Goal: Task Accomplishment & Management: Use online tool/utility

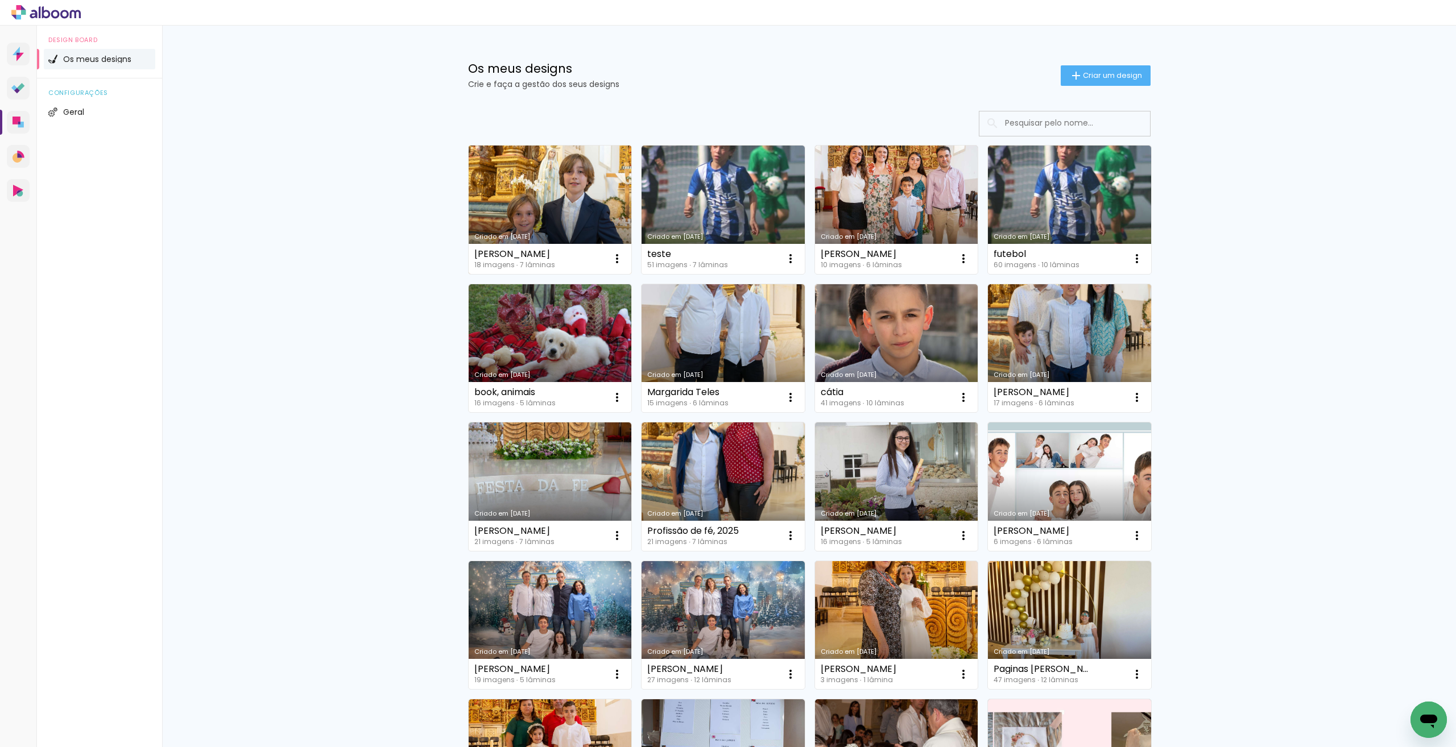
click at [575, 187] on link "Criado em [DATE]" at bounding box center [550, 210] width 163 height 129
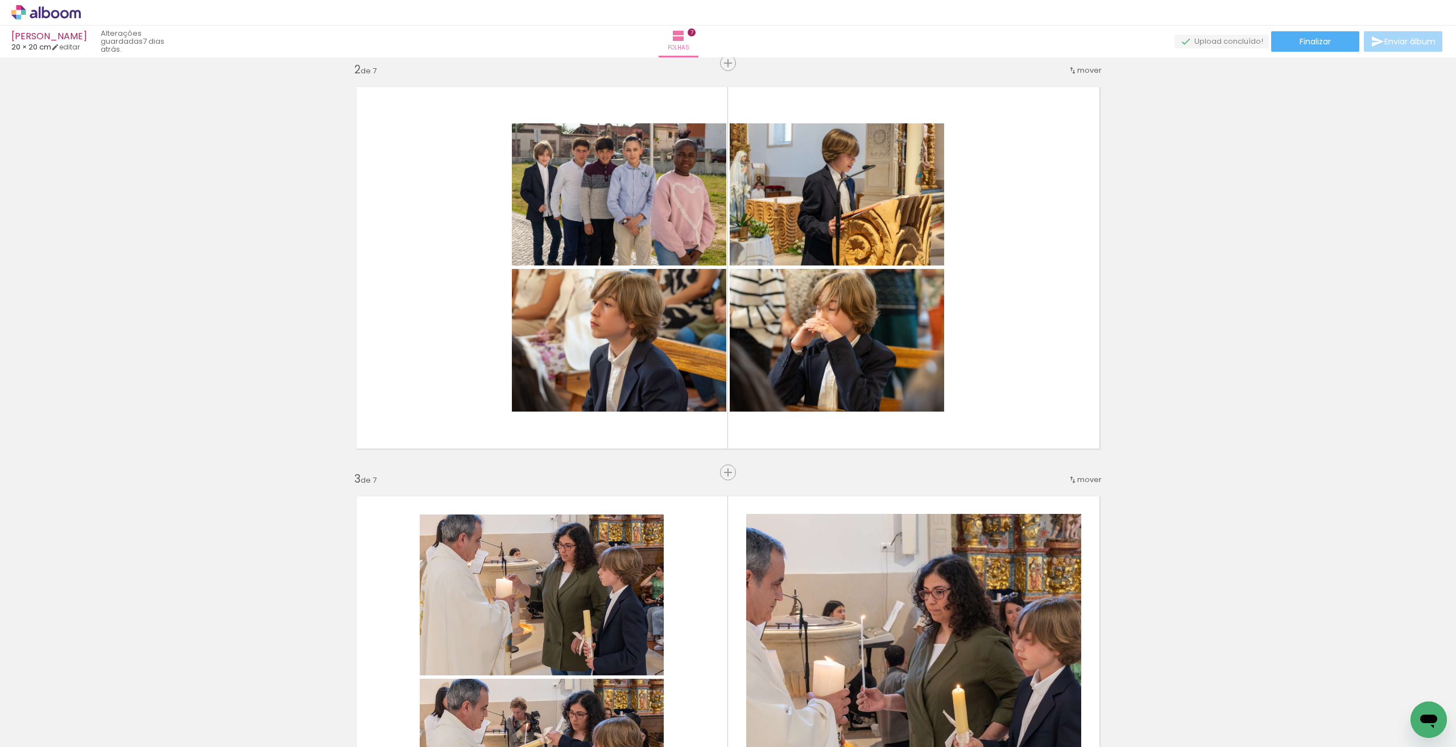
scroll to position [398, 0]
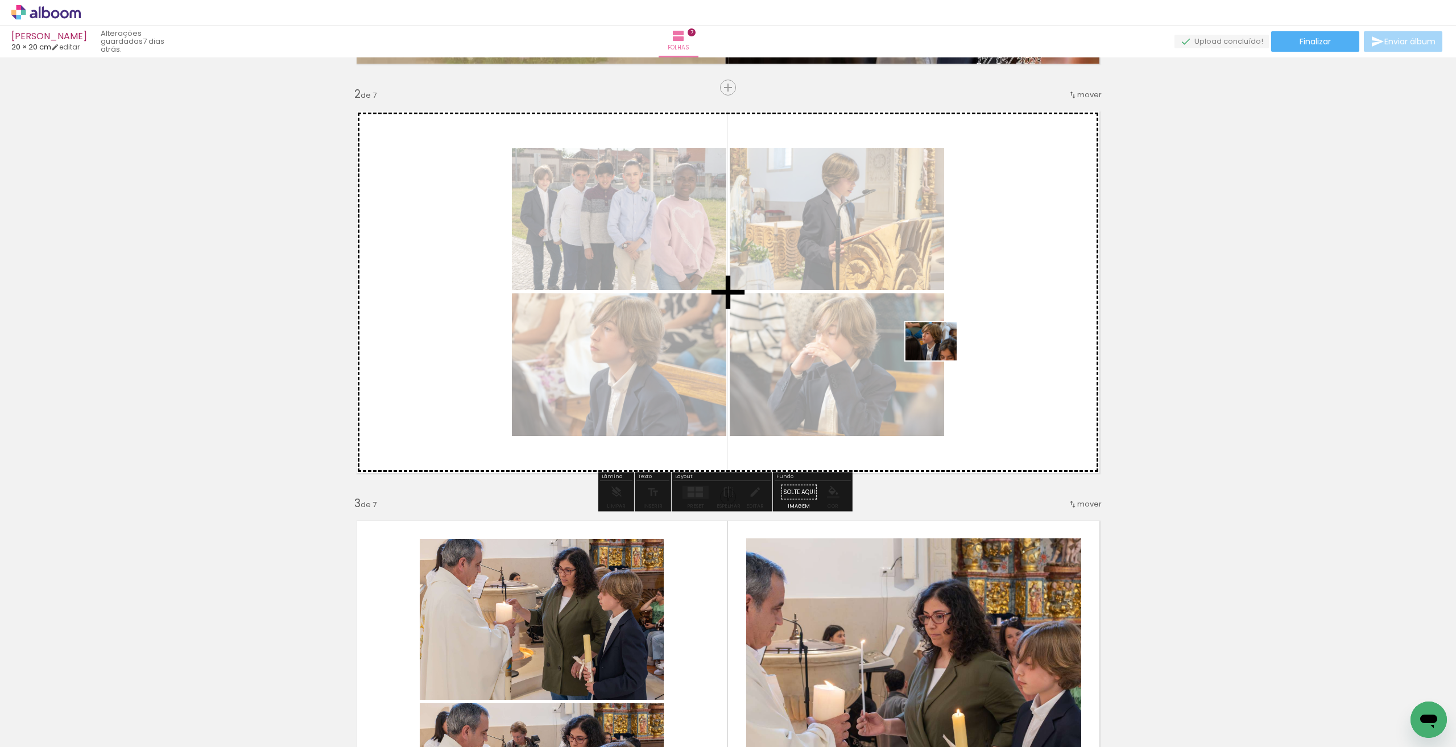
drag, startPoint x: 1012, startPoint y: 710, endPoint x: 944, endPoint y: 376, distance: 340.8
click at [940, 357] on quentale-workspace at bounding box center [728, 373] width 1456 height 747
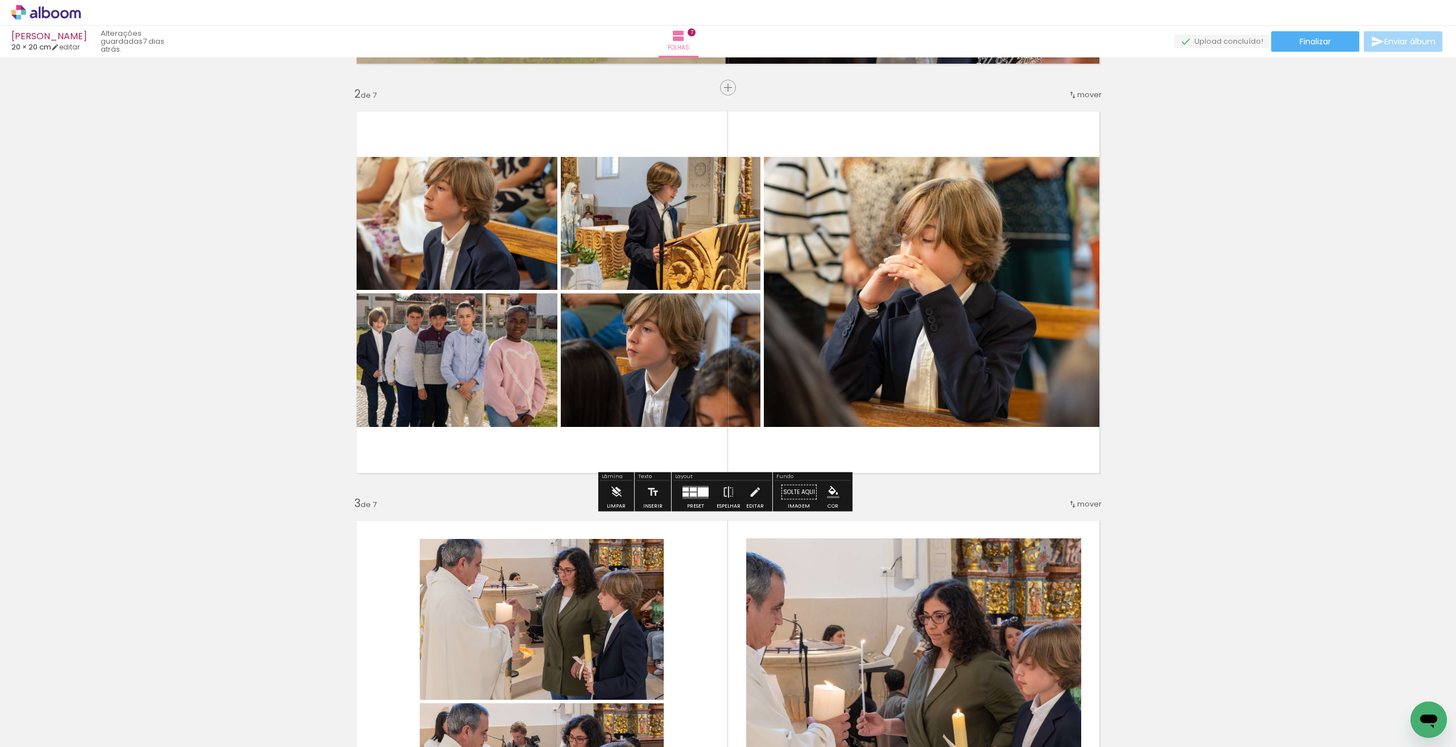
click at [696, 499] on div at bounding box center [695, 492] width 31 height 23
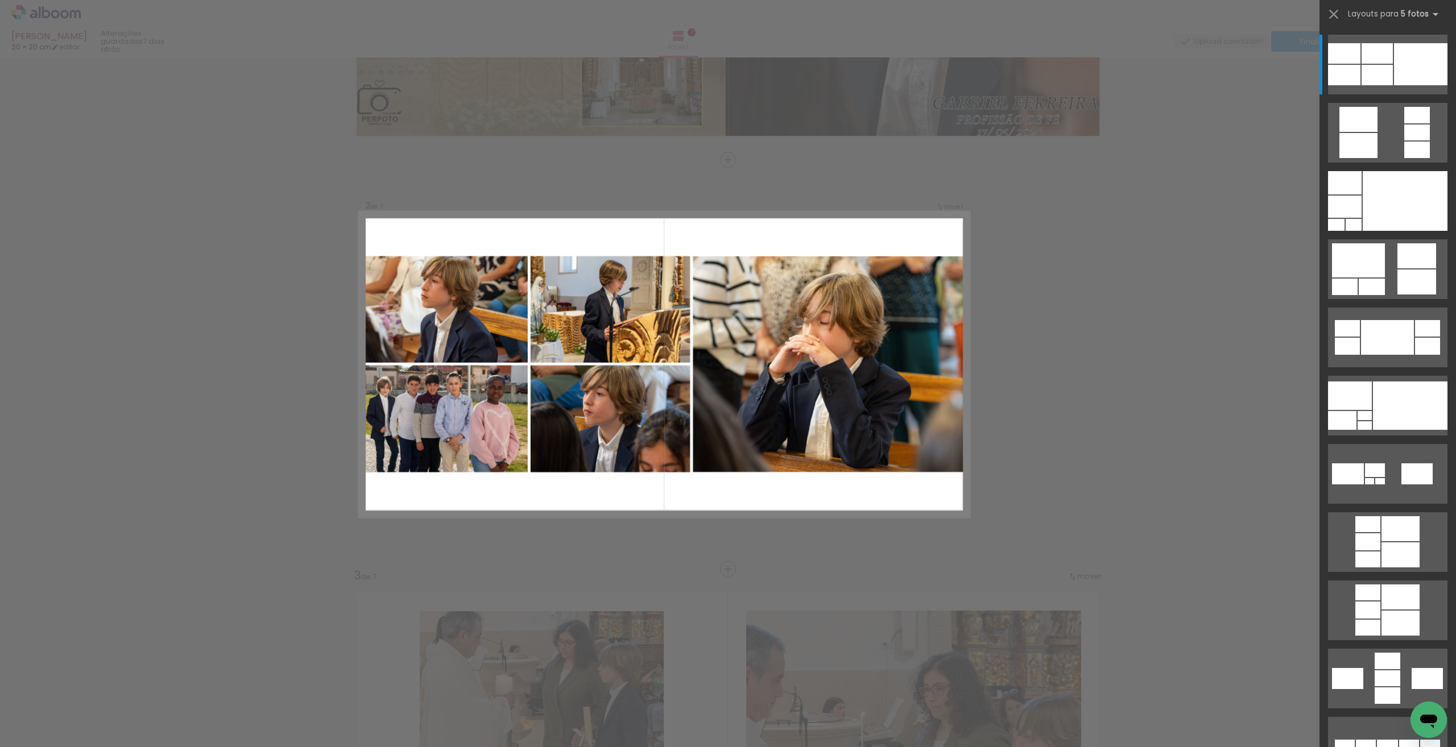
scroll to position [324, 0]
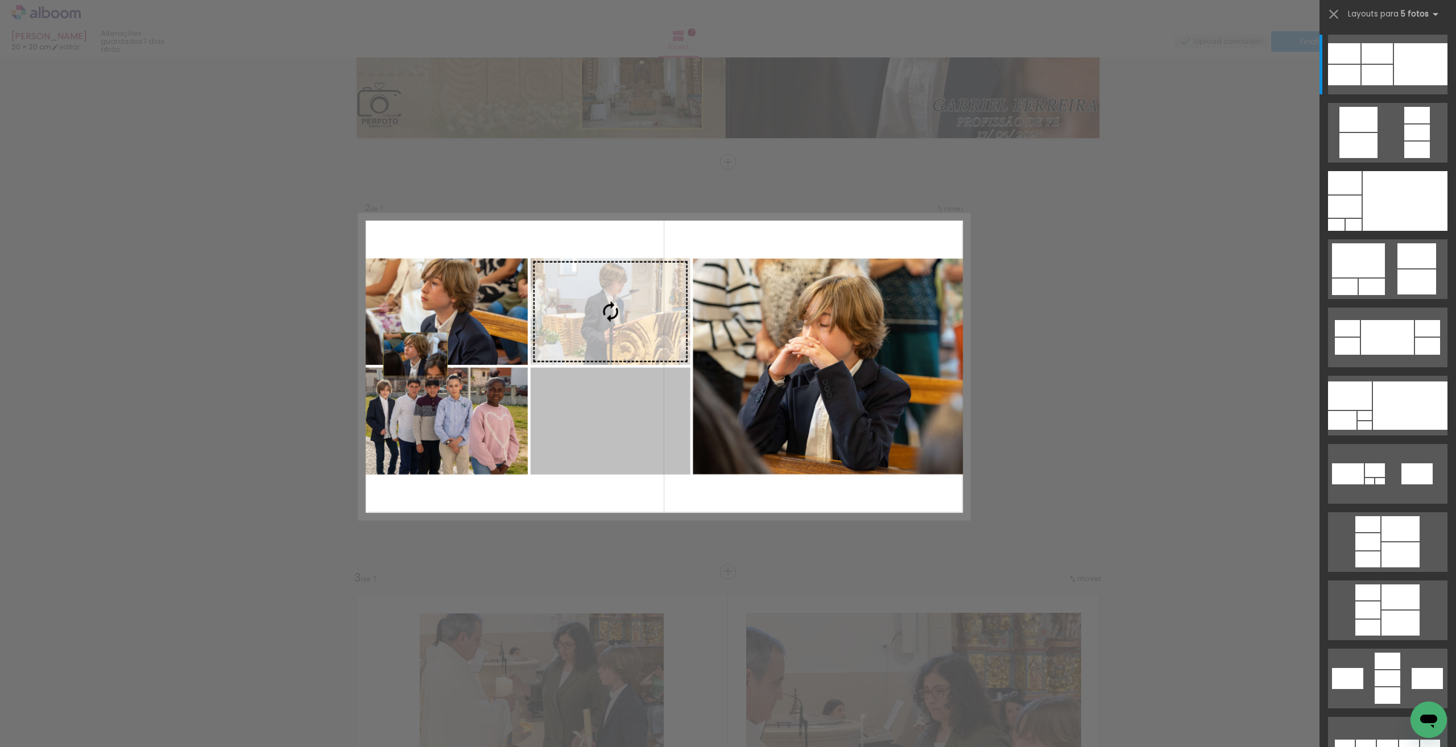
drag, startPoint x: 719, startPoint y: 413, endPoint x: 570, endPoint y: 352, distance: 160.6
click at [0, 0] on slot at bounding box center [0, 0] width 0 height 0
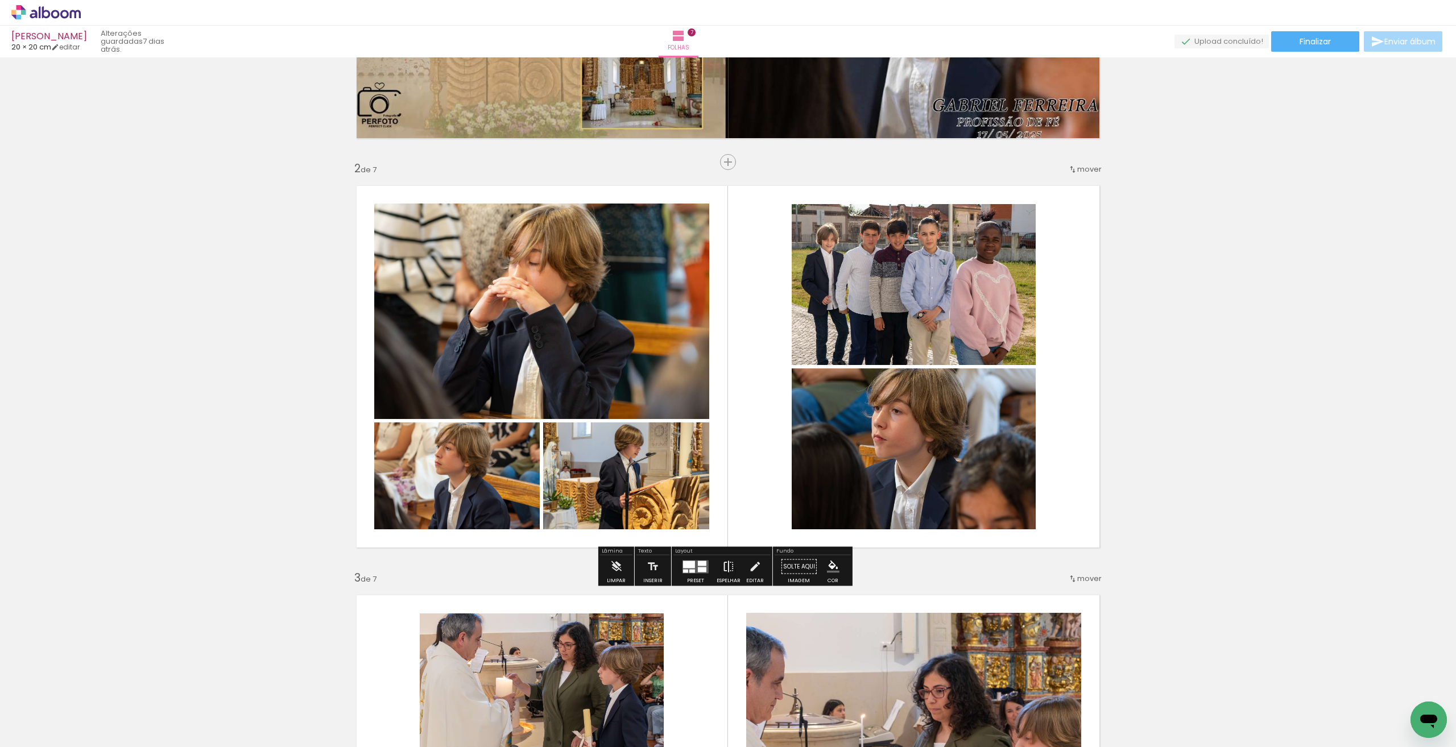
click at [727, 572] on iron-icon at bounding box center [728, 567] width 13 height 23
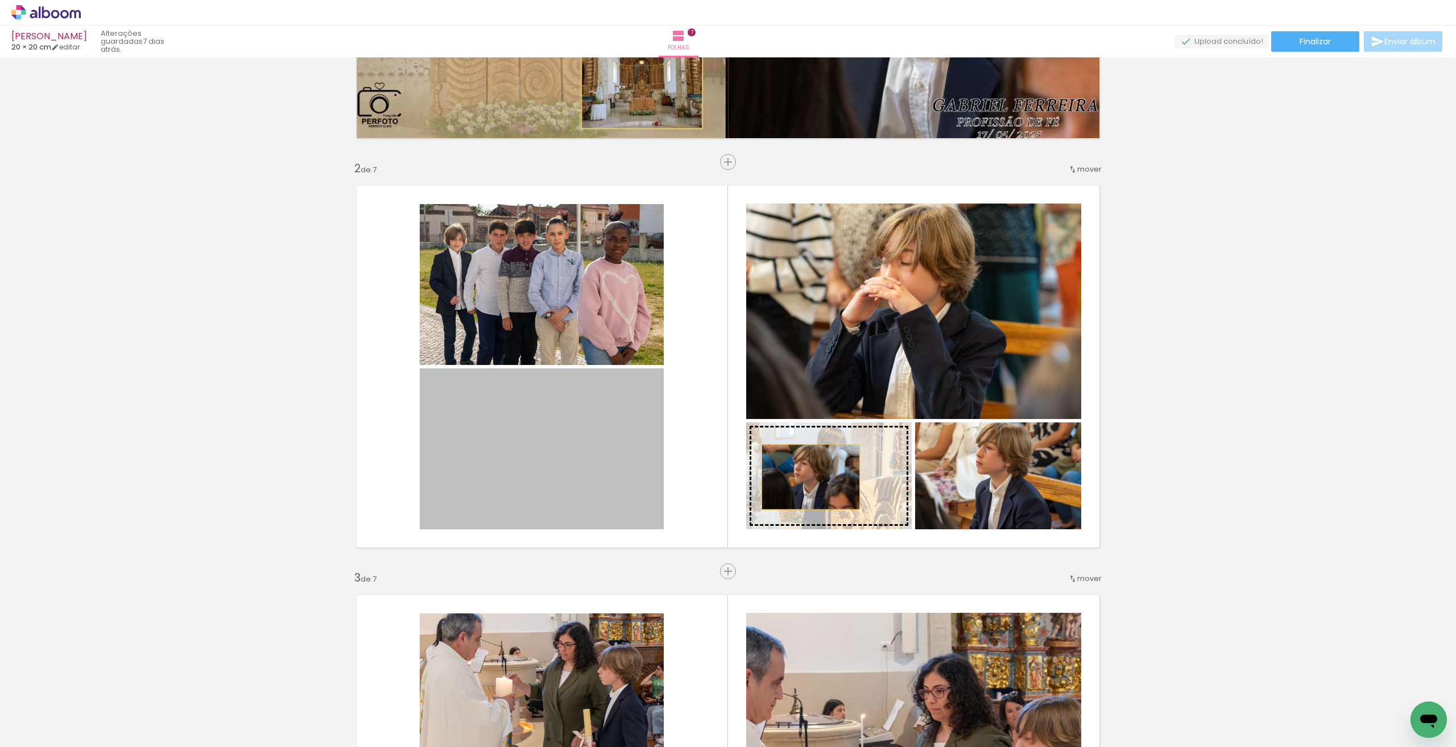
drag, startPoint x: 614, startPoint y: 448, endPoint x: 806, endPoint y: 477, distance: 194.4
click at [0, 0] on slot at bounding box center [0, 0] width 0 height 0
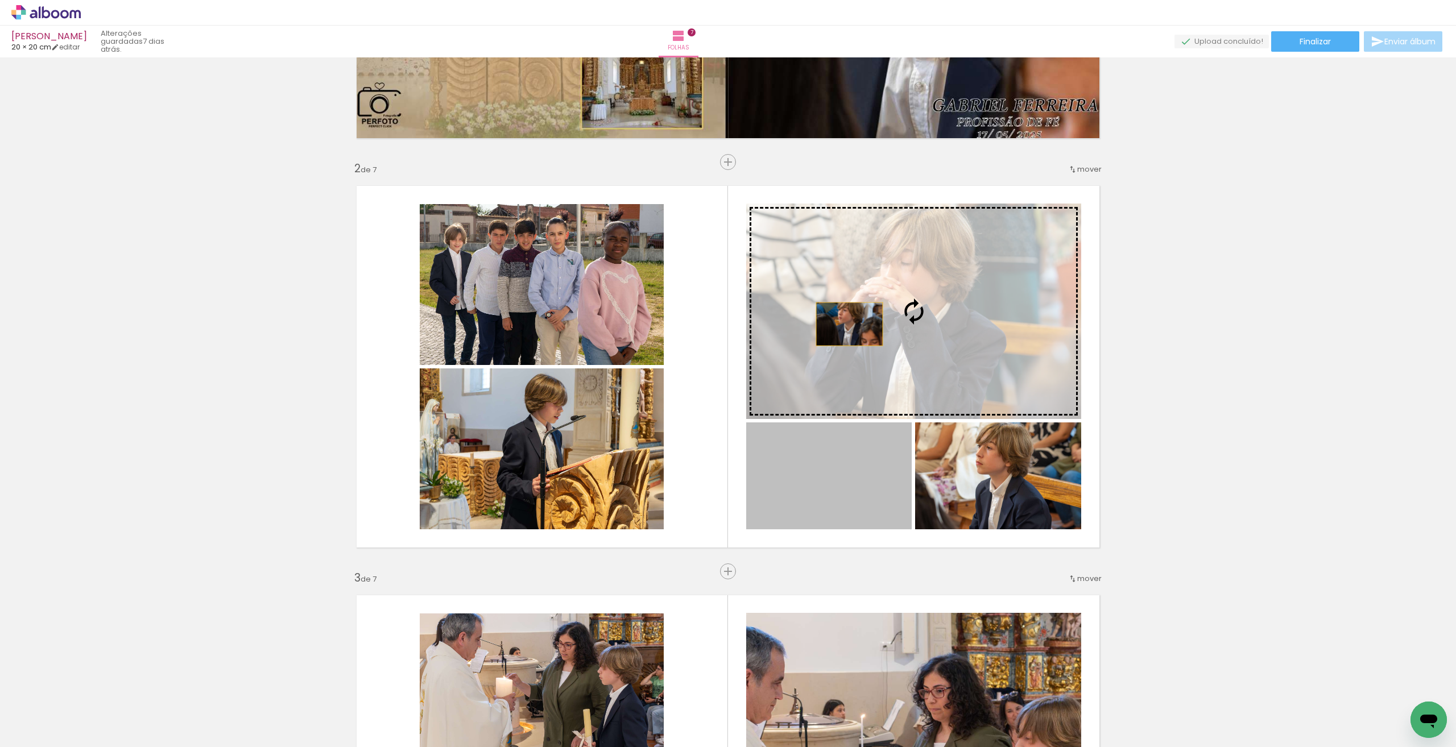
drag, startPoint x: 824, startPoint y: 483, endPoint x: 850, endPoint y: 311, distance: 174.2
click at [0, 0] on slot at bounding box center [0, 0] width 0 height 0
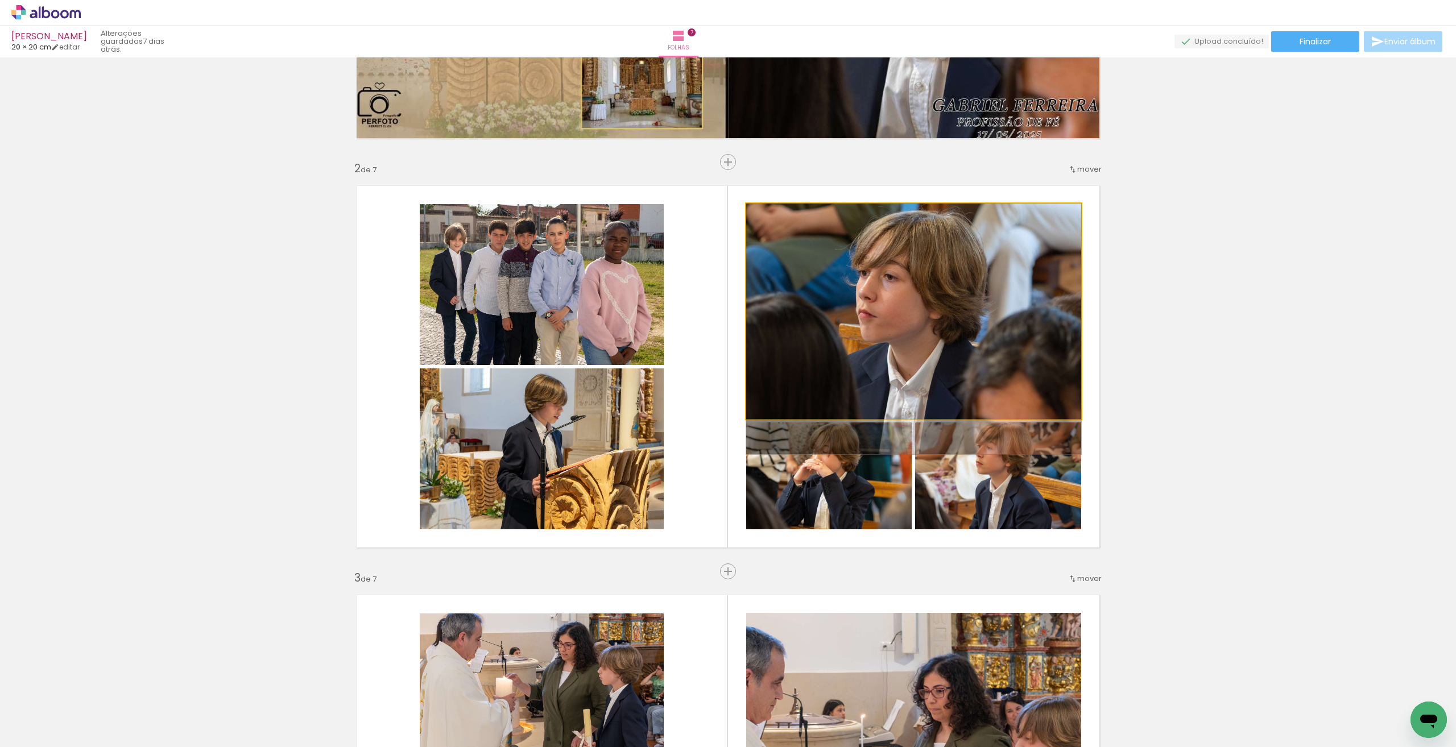
drag, startPoint x: 919, startPoint y: 308, endPoint x: 935, endPoint y: 348, distance: 42.9
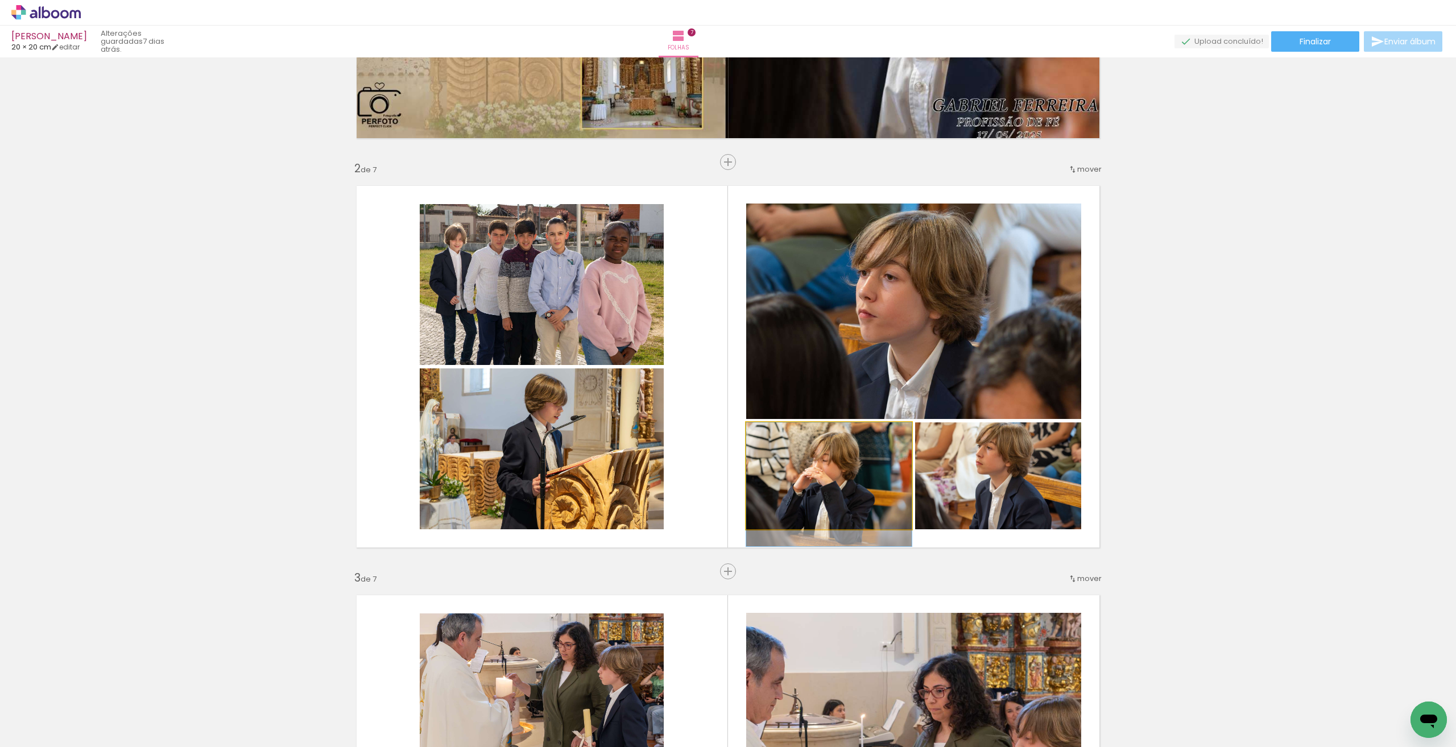
drag, startPoint x: 810, startPoint y: 482, endPoint x: 807, endPoint y: 492, distance: 10.1
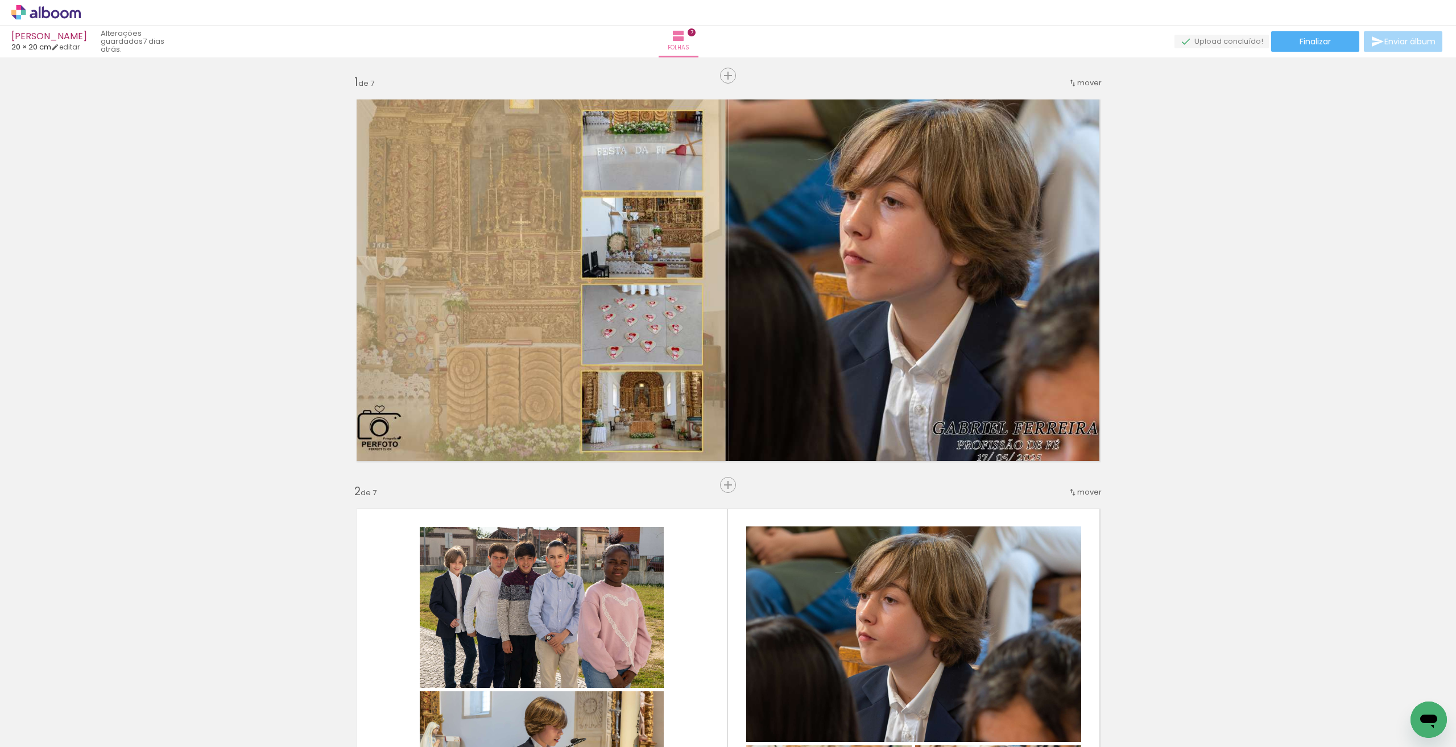
scroll to position [0, 0]
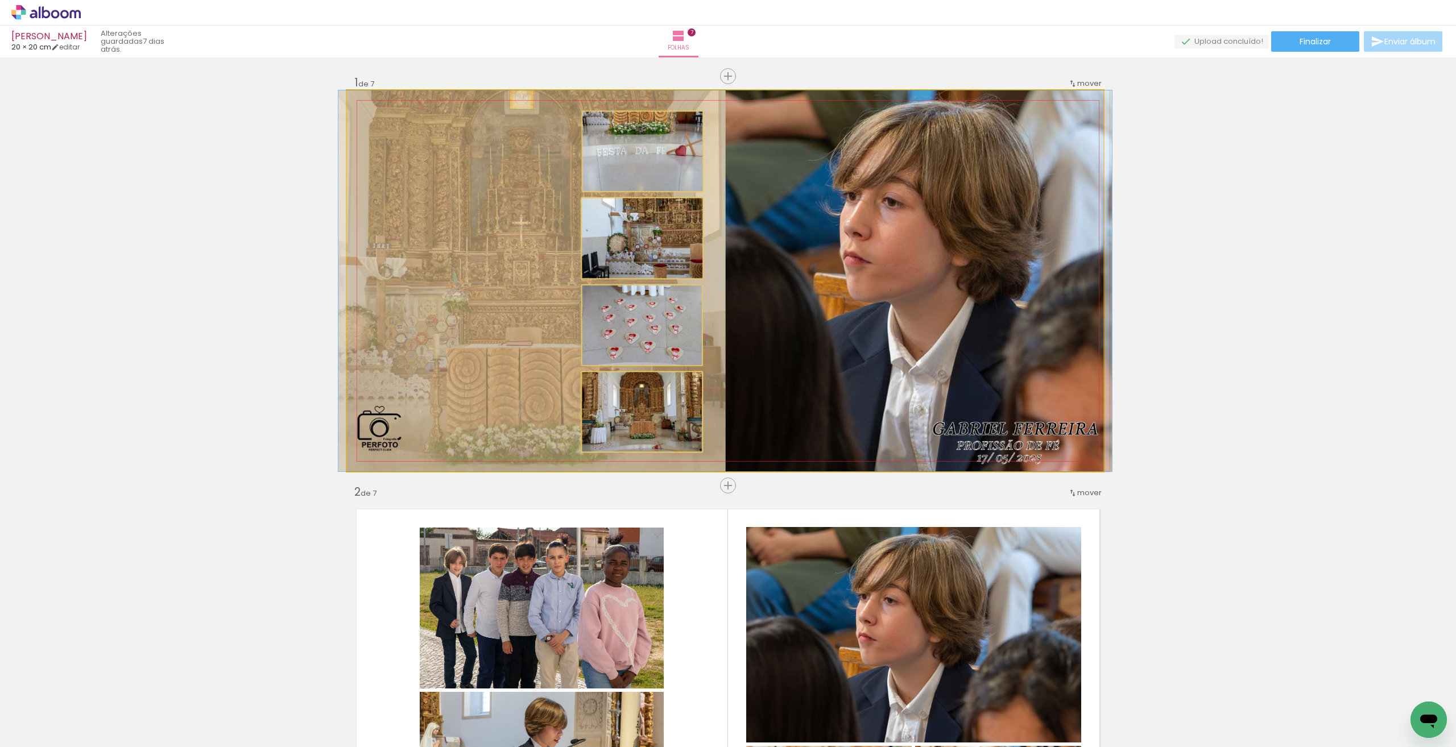
click at [846, 328] on quentale-photo at bounding box center [725, 280] width 756 height 381
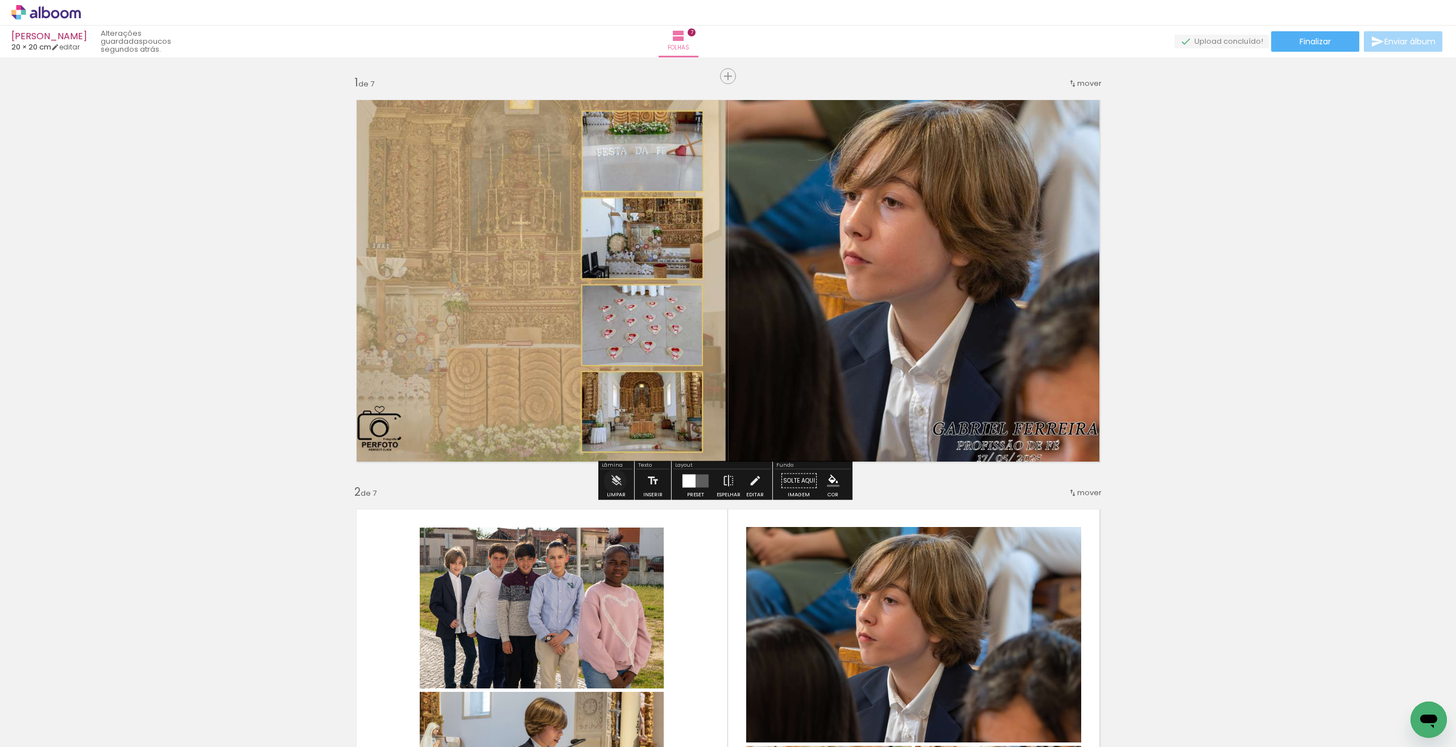
click at [615, 481] on iron-icon at bounding box center [616, 481] width 13 height 23
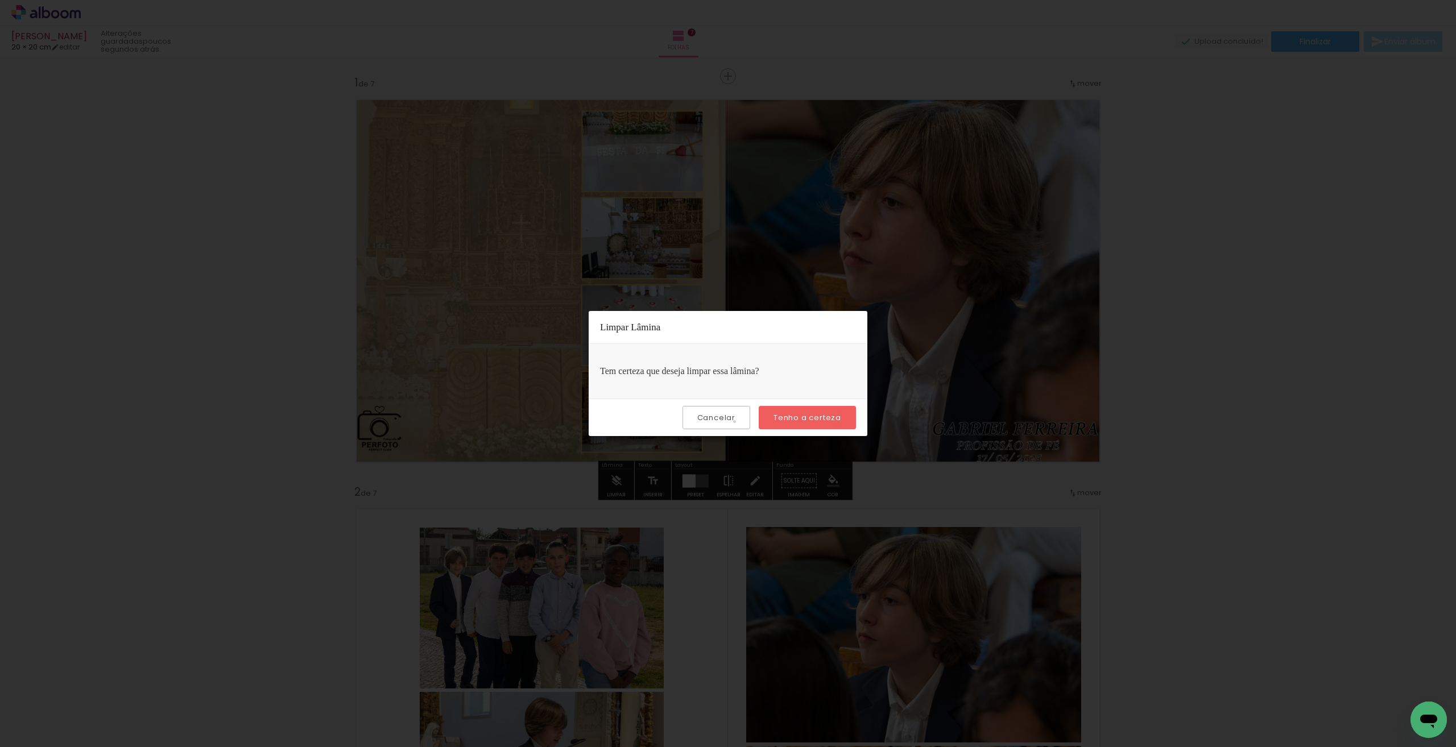
click at [0, 0] on slot "Cancelar" at bounding box center [0, 0] width 0 height 0
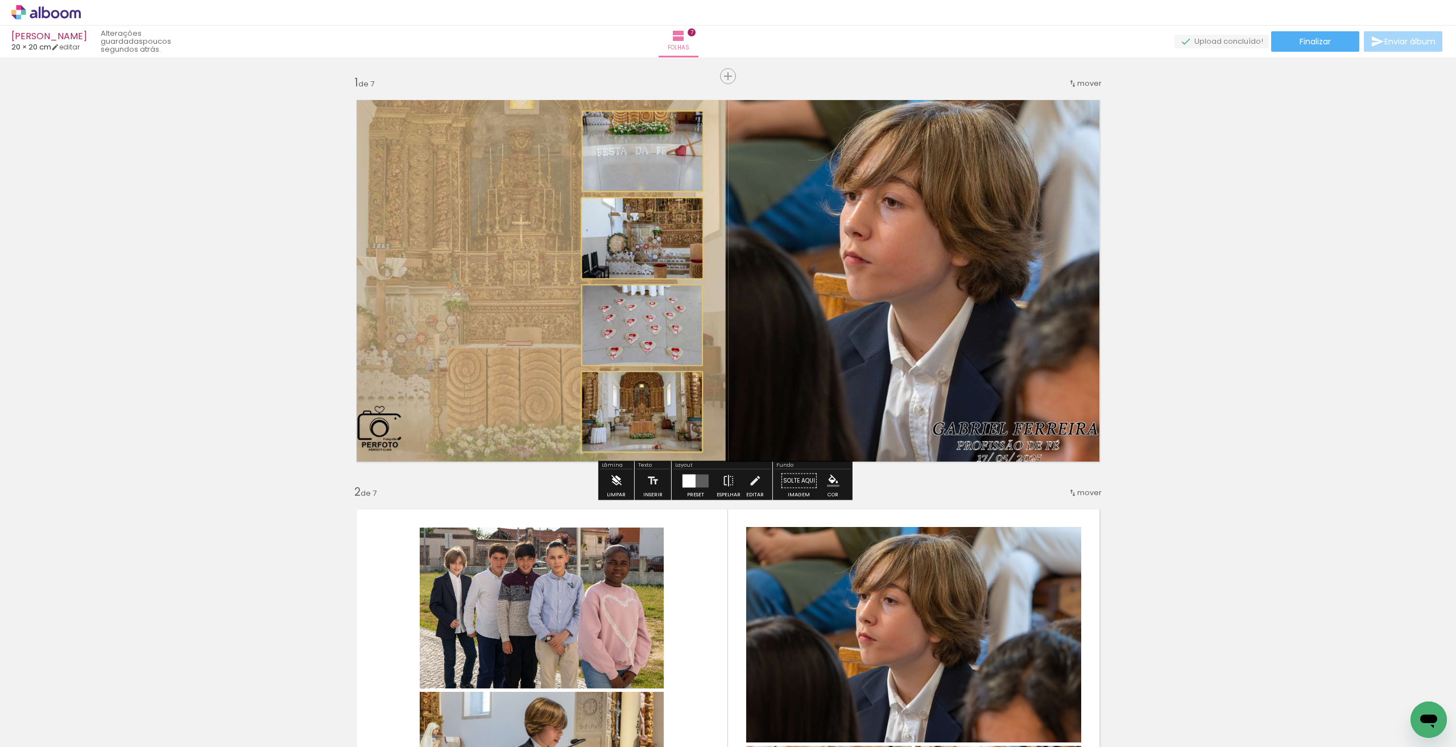
click at [619, 483] on iron-icon at bounding box center [616, 481] width 13 height 23
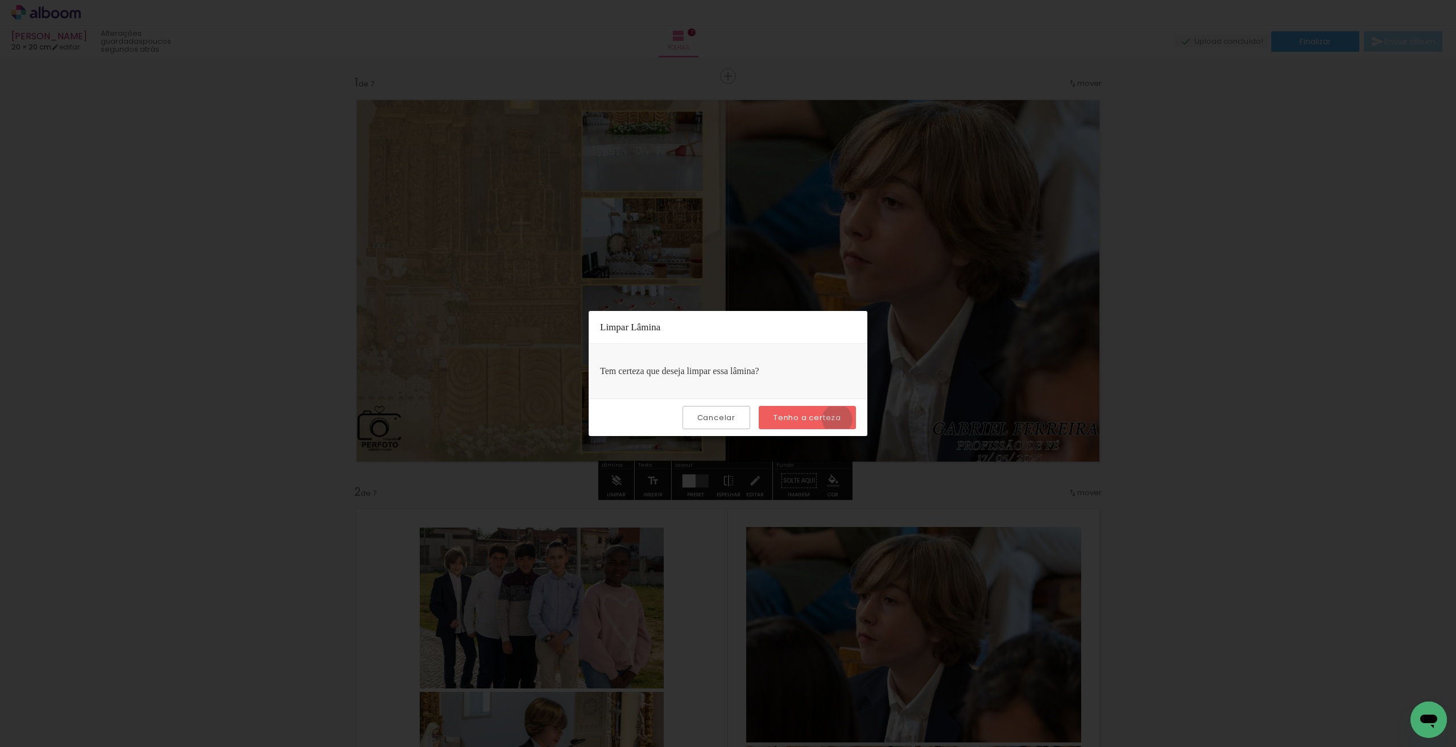
click at [0, 0] on slot "Tenho a certeza" at bounding box center [0, 0] width 0 height 0
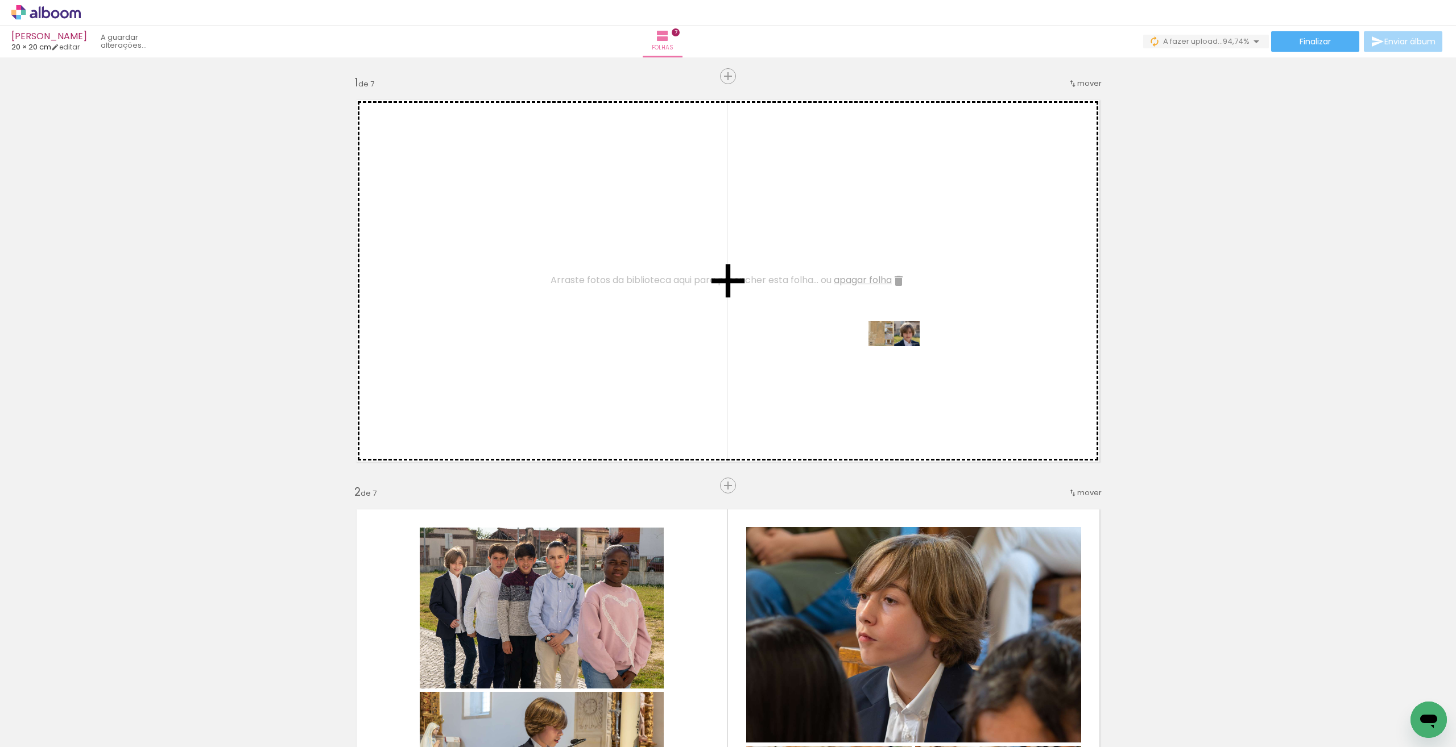
drag, startPoint x: 1265, startPoint y: 707, endPoint x: 901, endPoint y: 355, distance: 506.0
click at [901, 355] on quentale-workspace at bounding box center [728, 373] width 1456 height 747
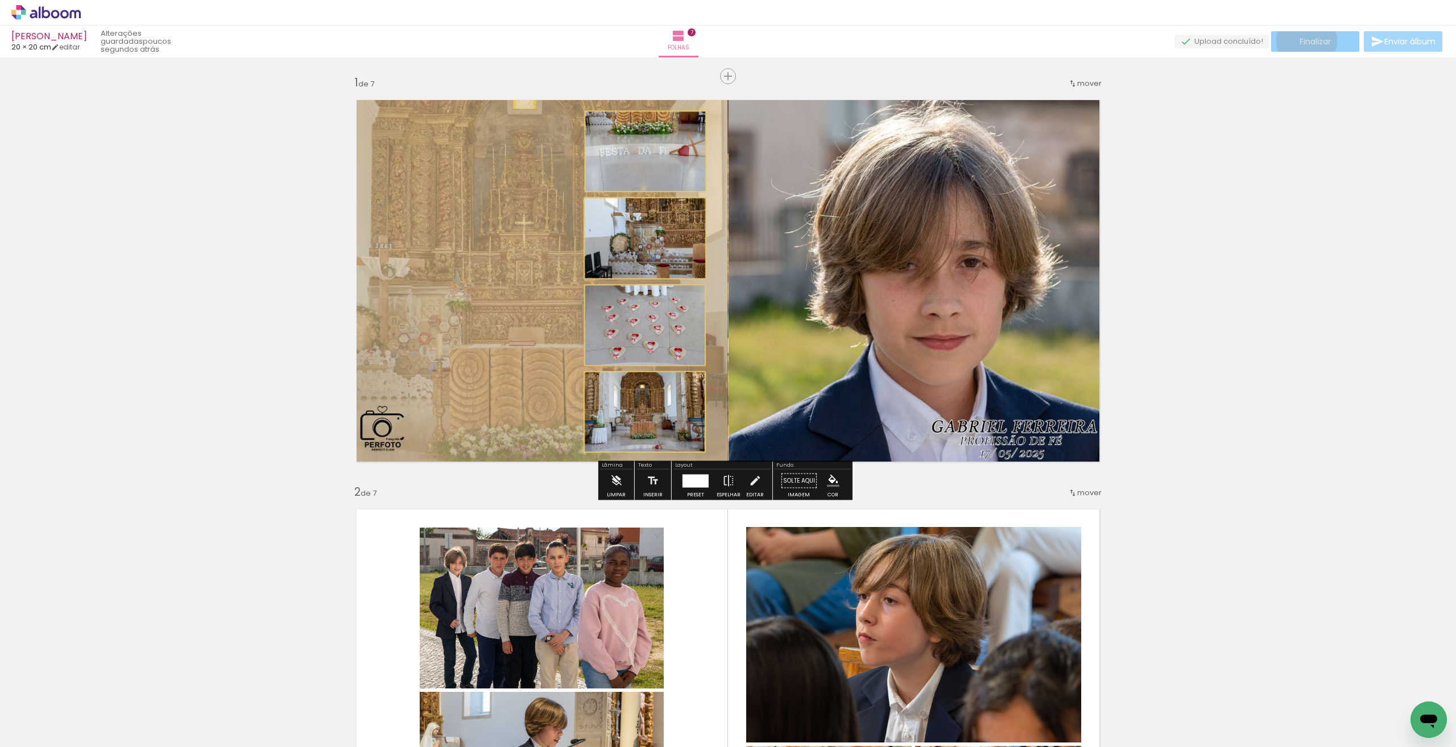
click at [1302, 40] on span "Finalizar" at bounding box center [1315, 42] width 31 height 8
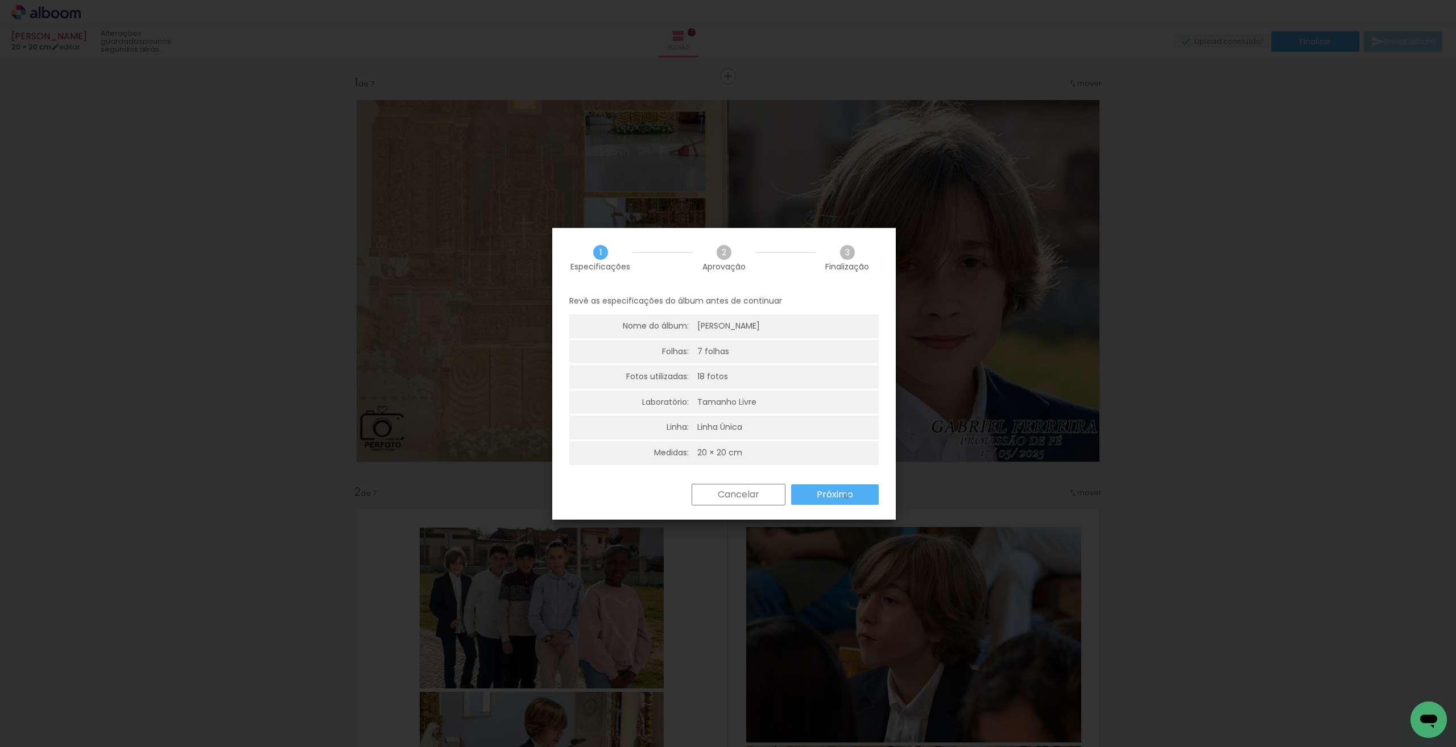
click at [0, 0] on slot "Próximo" at bounding box center [0, 0] width 0 height 0
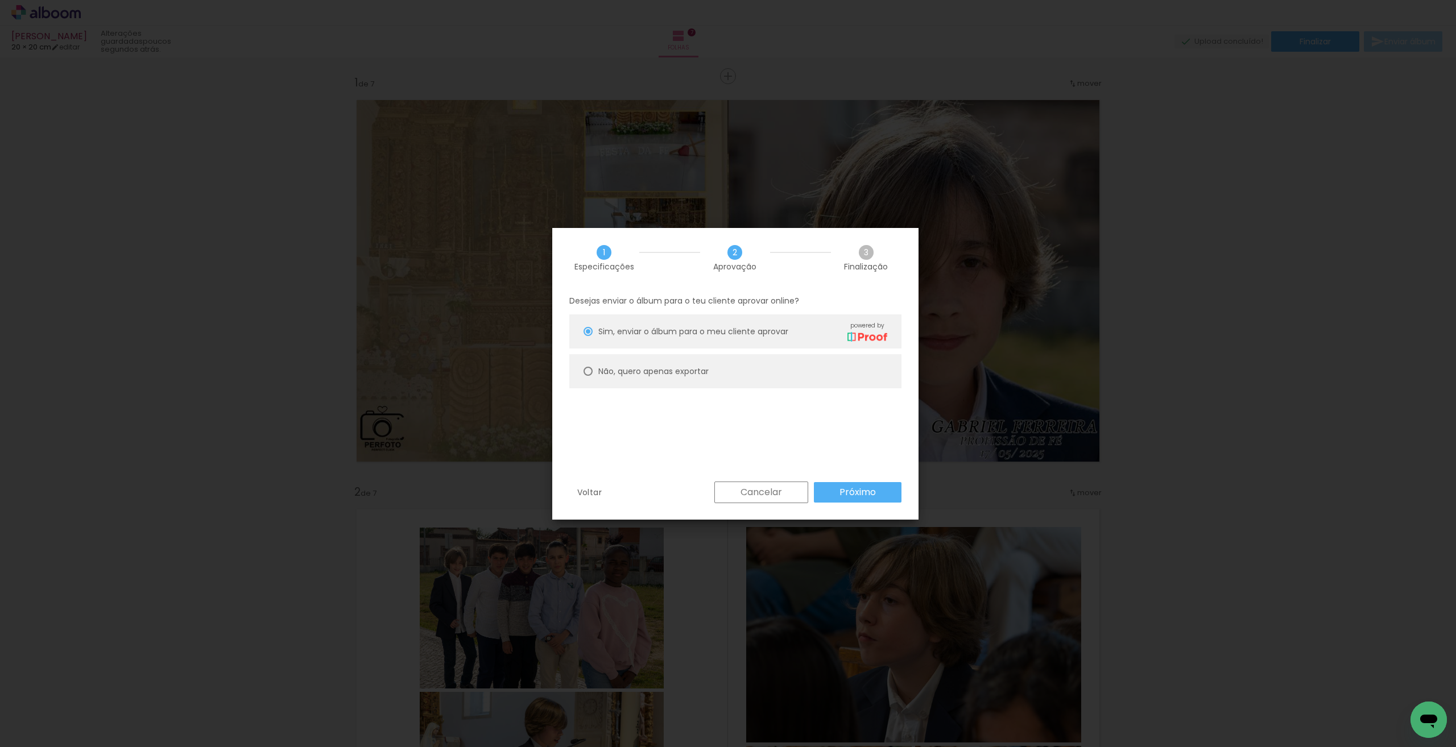
click at [0, 0] on slot "Não, quero apenas exportar" at bounding box center [0, 0] width 0 height 0
type paper-radio-button "on"
click at [0, 0] on slot "Próximo" at bounding box center [0, 0] width 0 height 0
type input "Alta, 300 DPI"
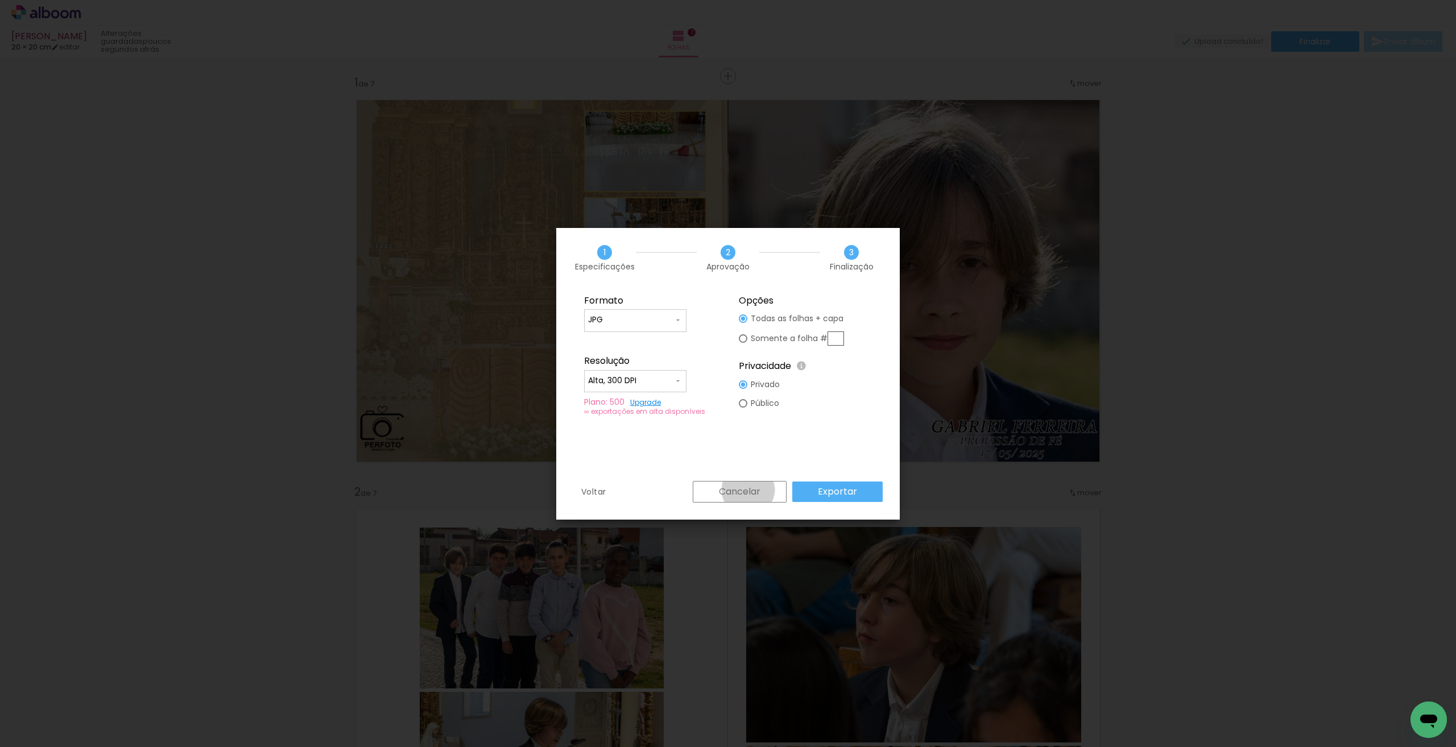
click at [0, 0] on slot "Cancelar" at bounding box center [0, 0] width 0 height 0
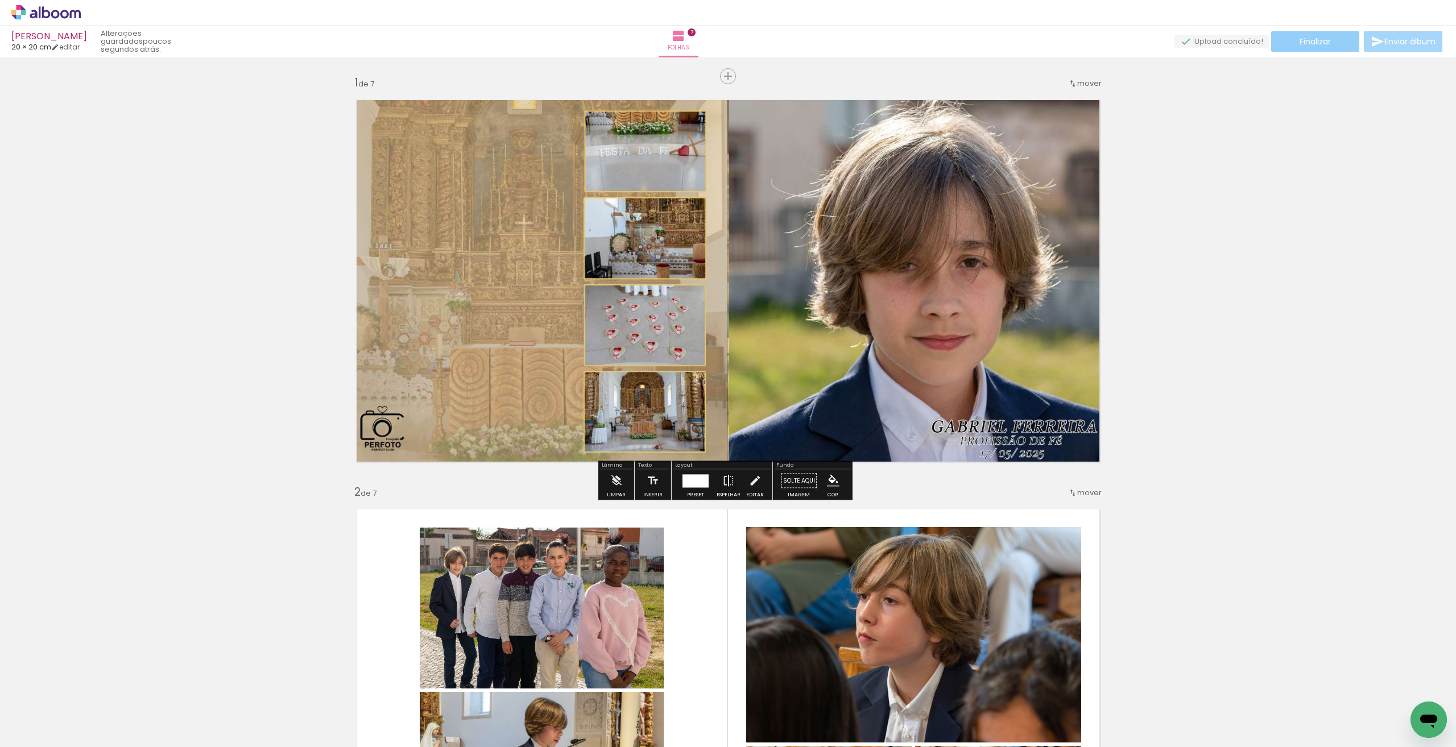
click at [1307, 42] on span "Finalizar" at bounding box center [1315, 42] width 31 height 8
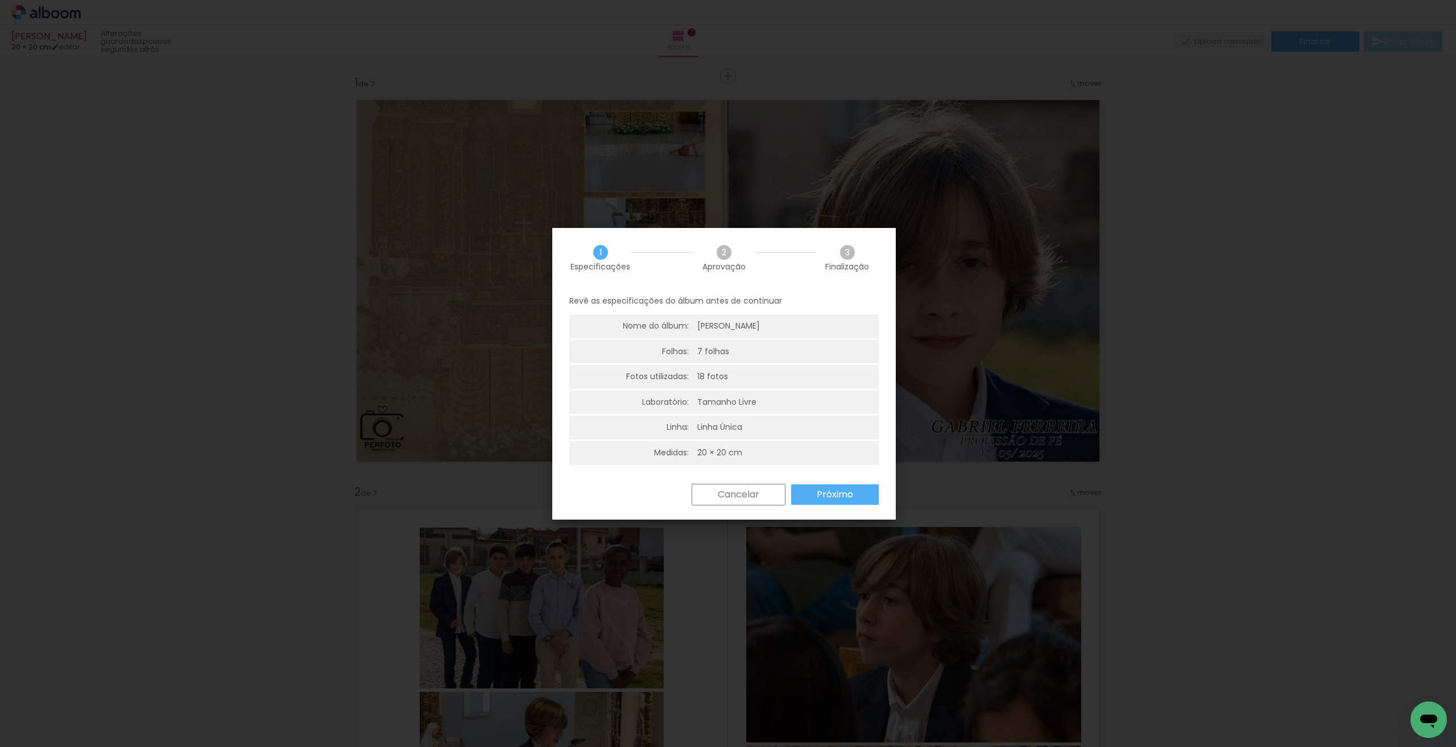
click at [0, 0] on slot "Próximo" at bounding box center [0, 0] width 0 height 0
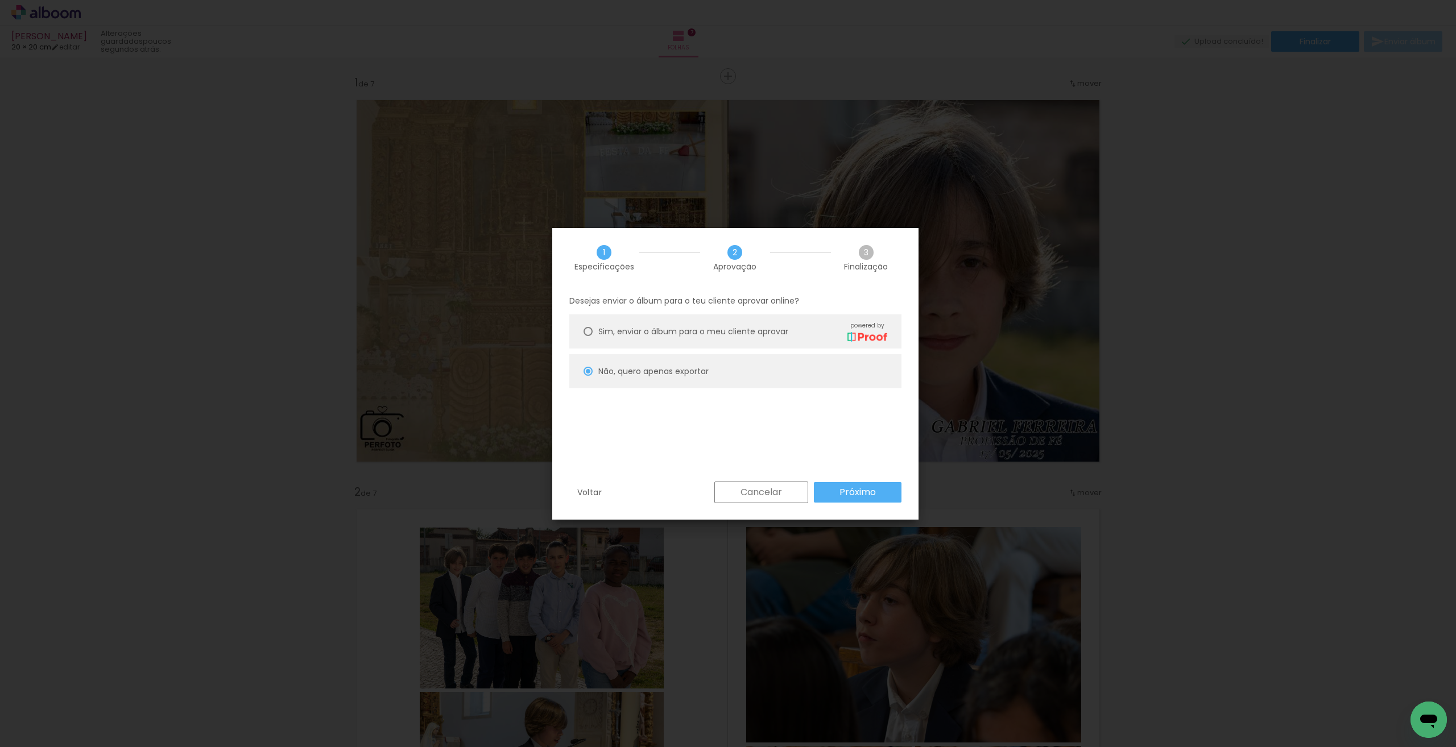
click at [746, 329] on span "Sim, enviar o álbum para o meu cliente aprovar" at bounding box center [693, 332] width 190 height 12
type paper-radio-button "on"
click at [0, 0] on slot "Próximo" at bounding box center [0, 0] width 0 height 0
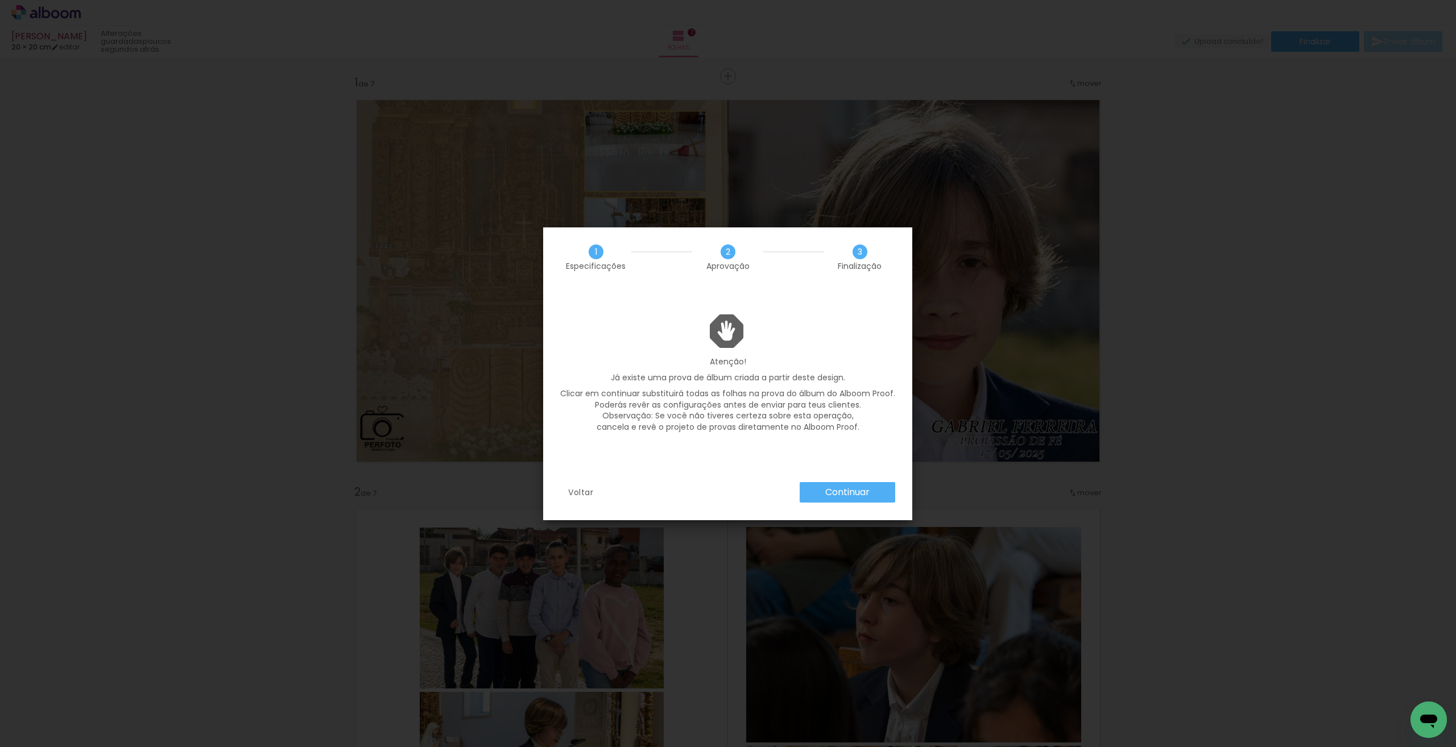
click at [0, 0] on slot "Continuar" at bounding box center [0, 0] width 0 height 0
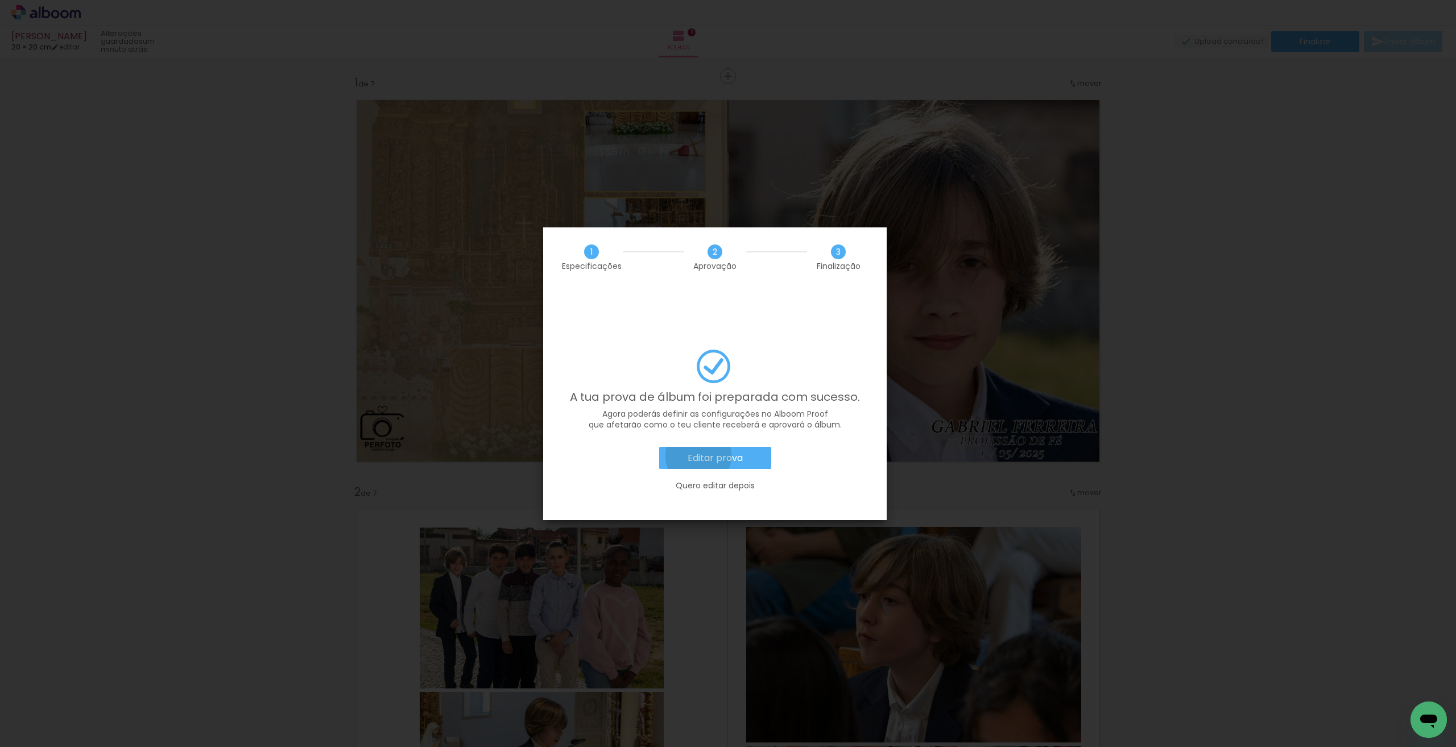
click at [0, 0] on slot "Editar prova" at bounding box center [0, 0] width 0 height 0
